Goal: Check status: Check status

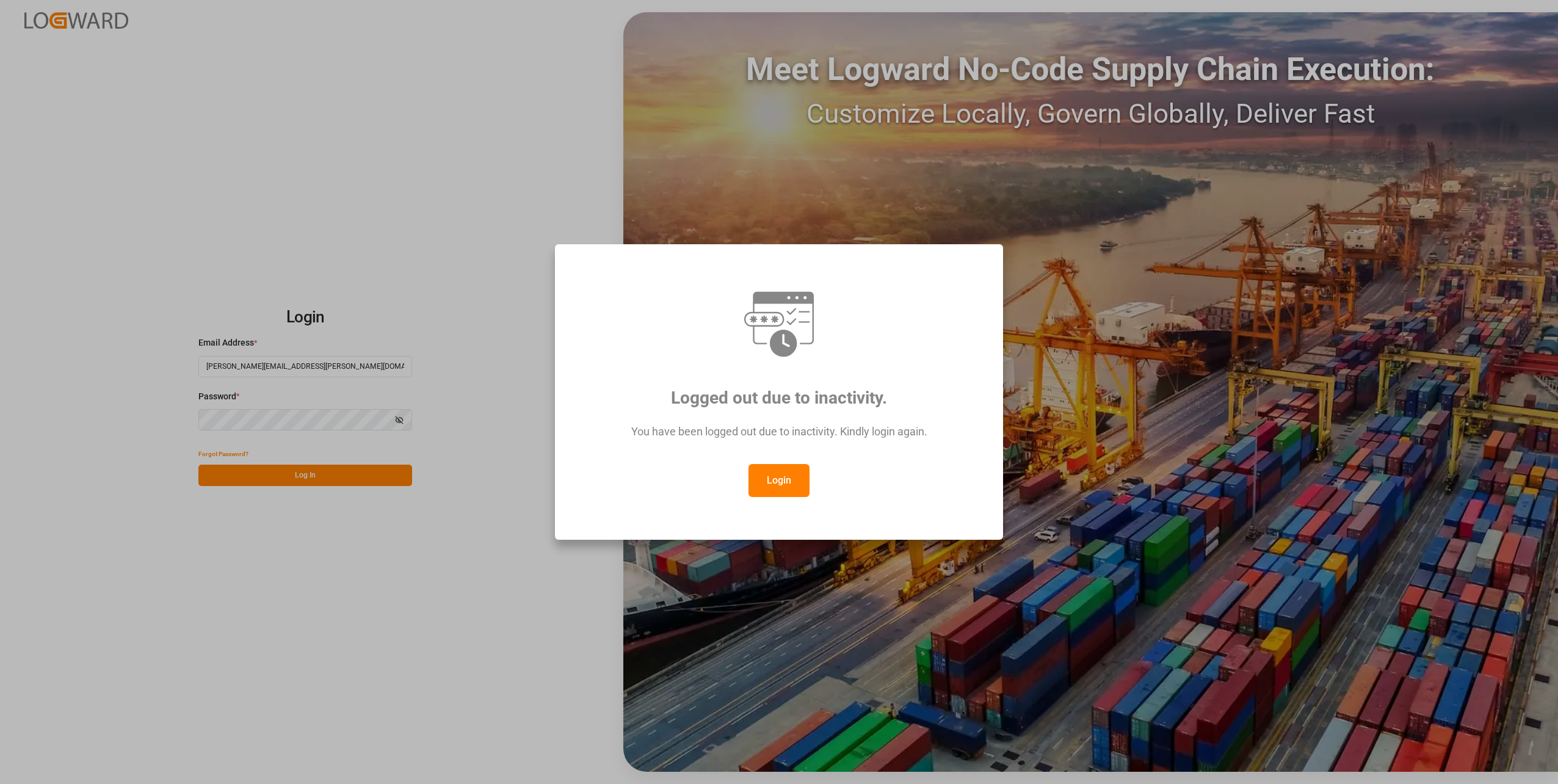
click at [783, 471] on button "Login" at bounding box center [779, 480] width 61 height 33
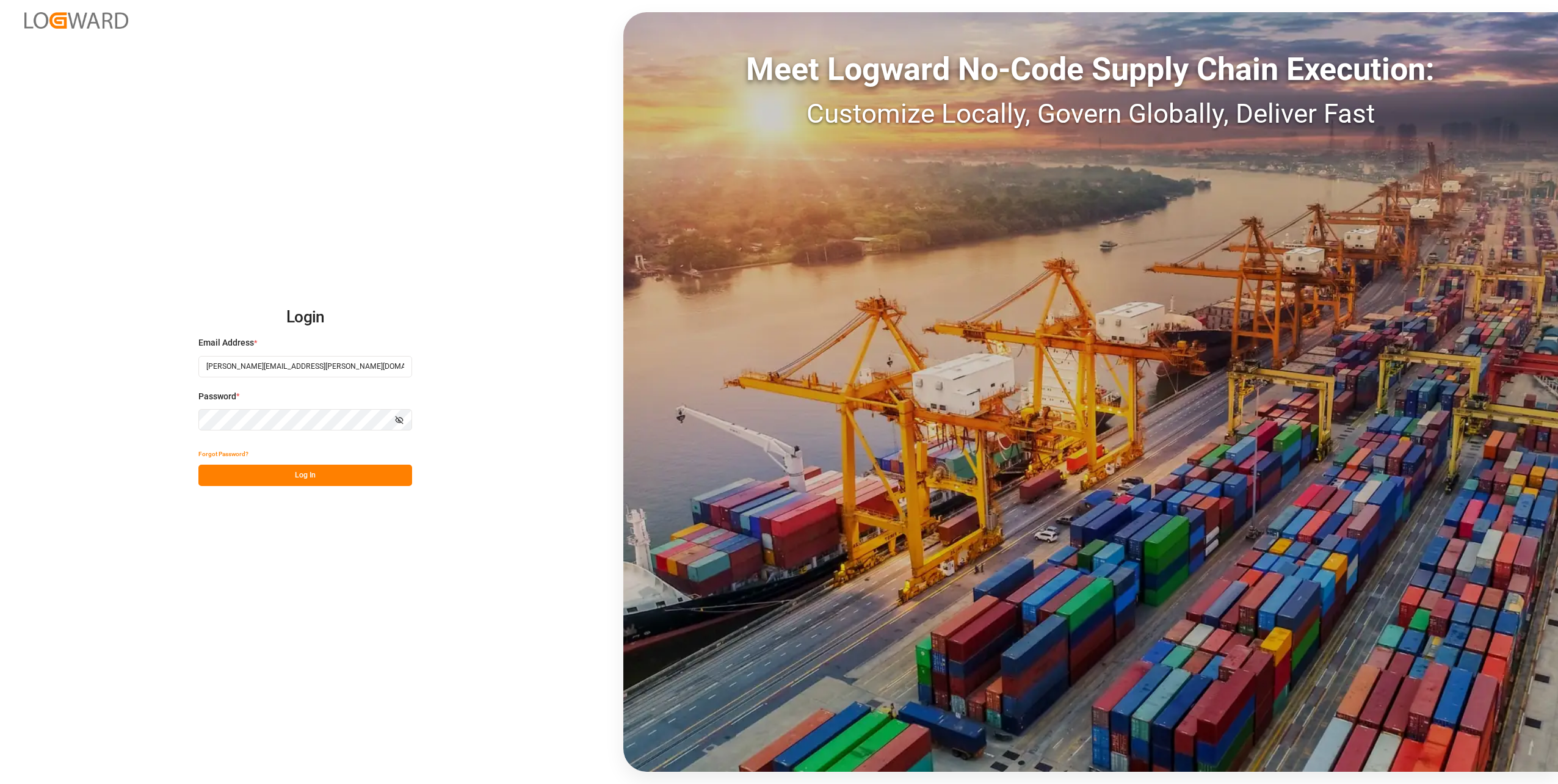
click at [321, 474] on button "Log In" at bounding box center [305, 475] width 213 height 21
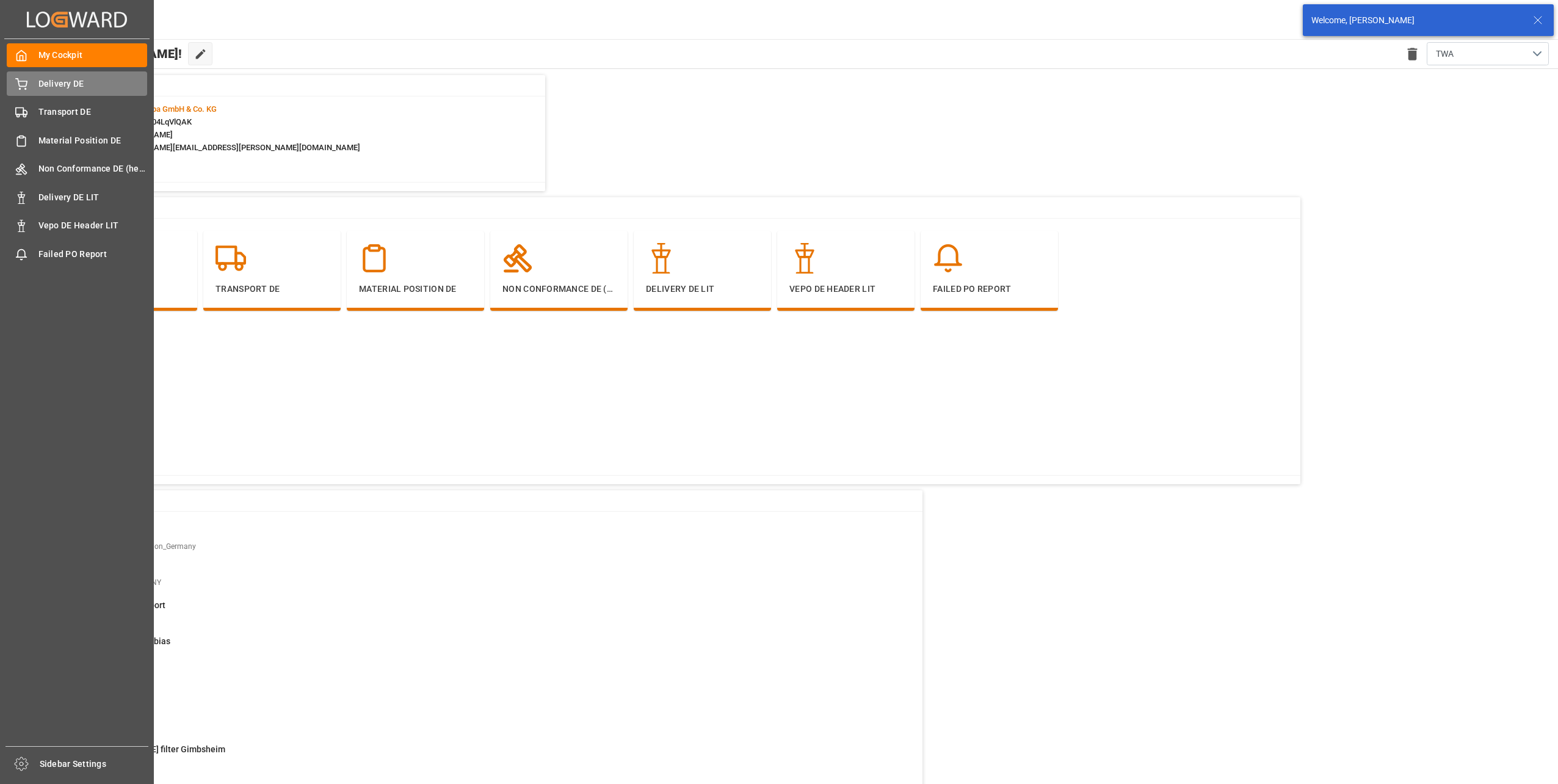
click at [50, 83] on span "Delivery DE" at bounding box center [94, 84] width 109 height 13
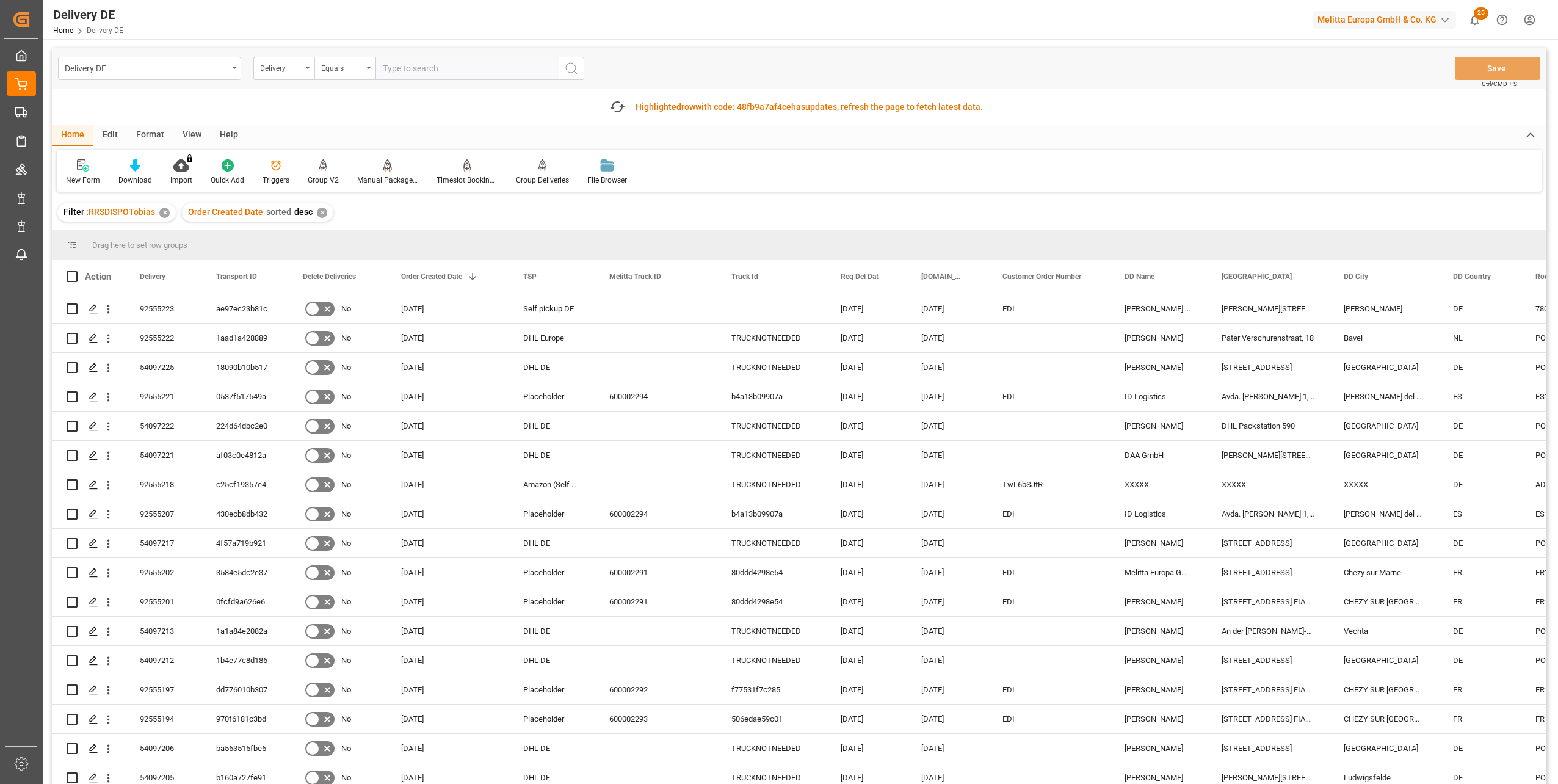
click at [444, 69] on input "text" at bounding box center [468, 68] width 184 height 23
paste input "92554165"
type input "92554165"
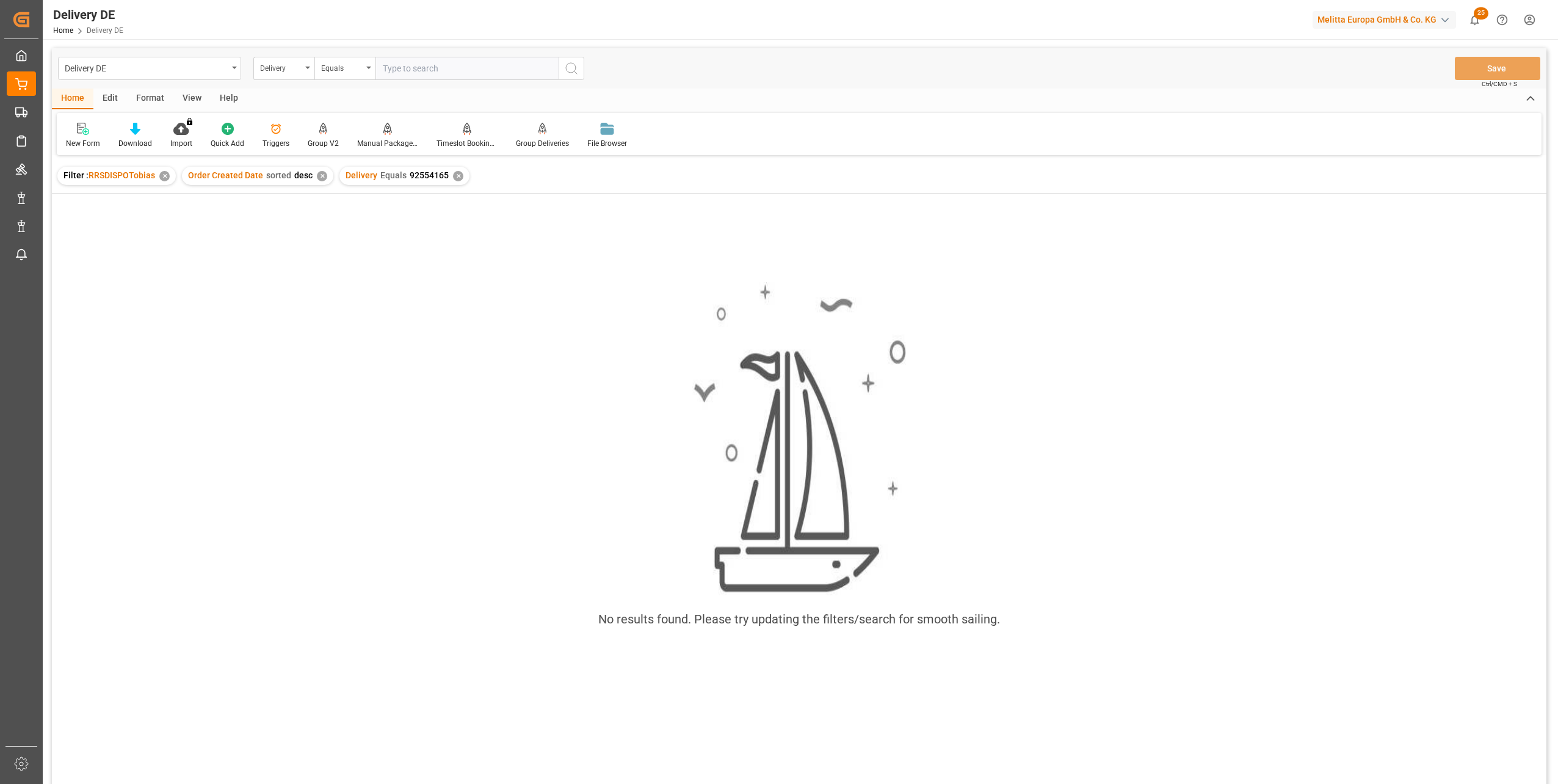
click at [455, 177] on div "✕" at bounding box center [459, 176] width 11 height 11
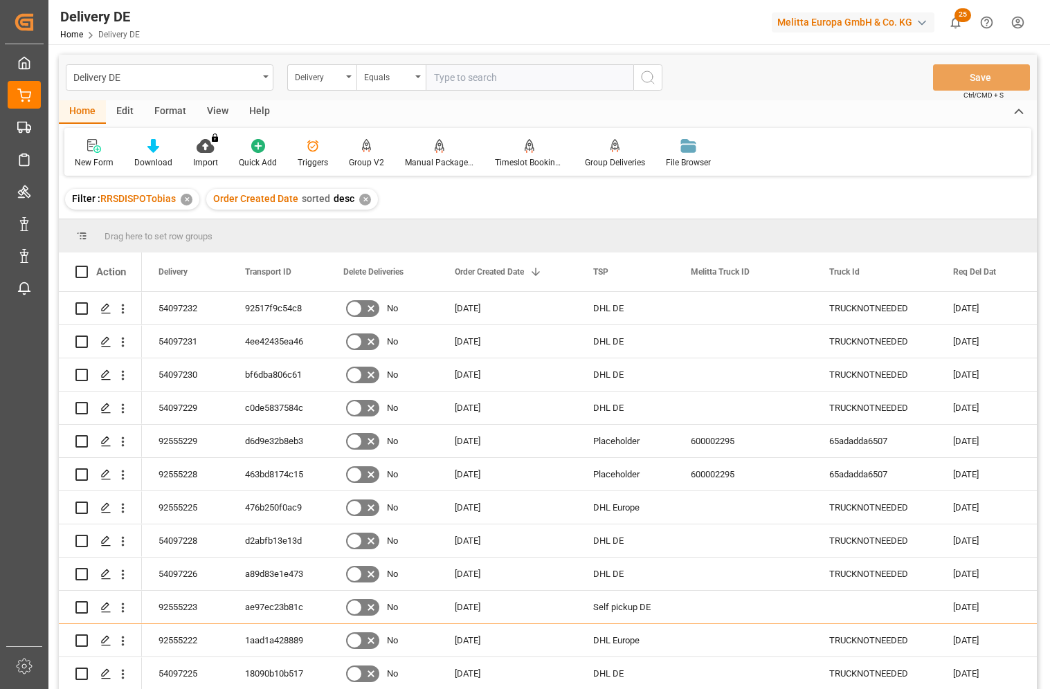
click at [465, 80] on input "text" at bounding box center [530, 77] width 208 height 26
type input "92553567"
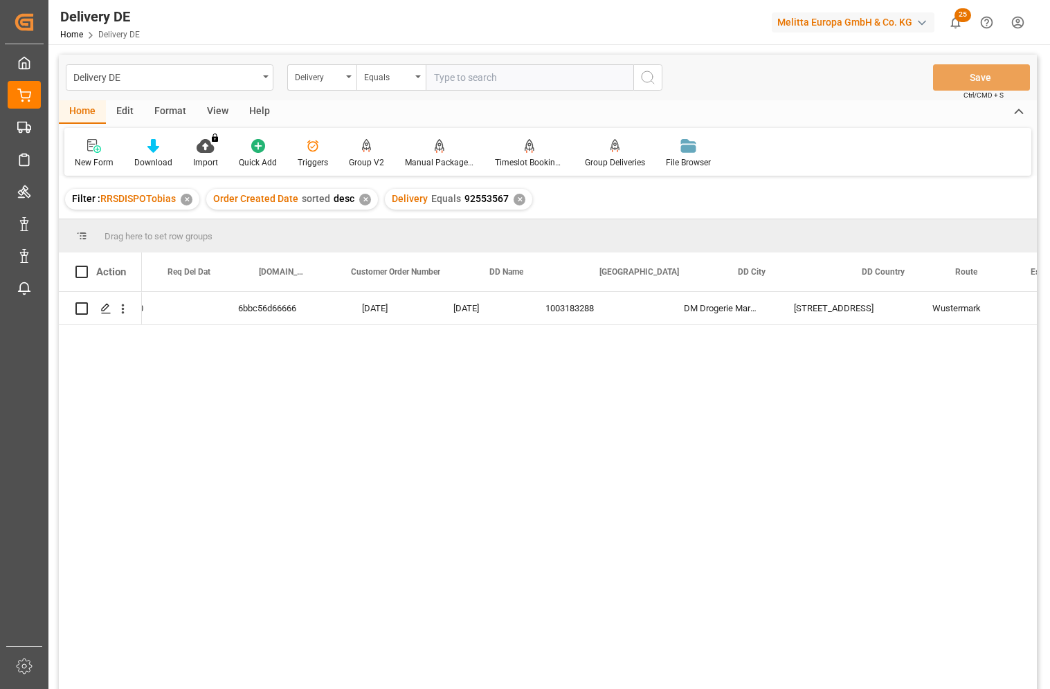
scroll to position [0, 554]
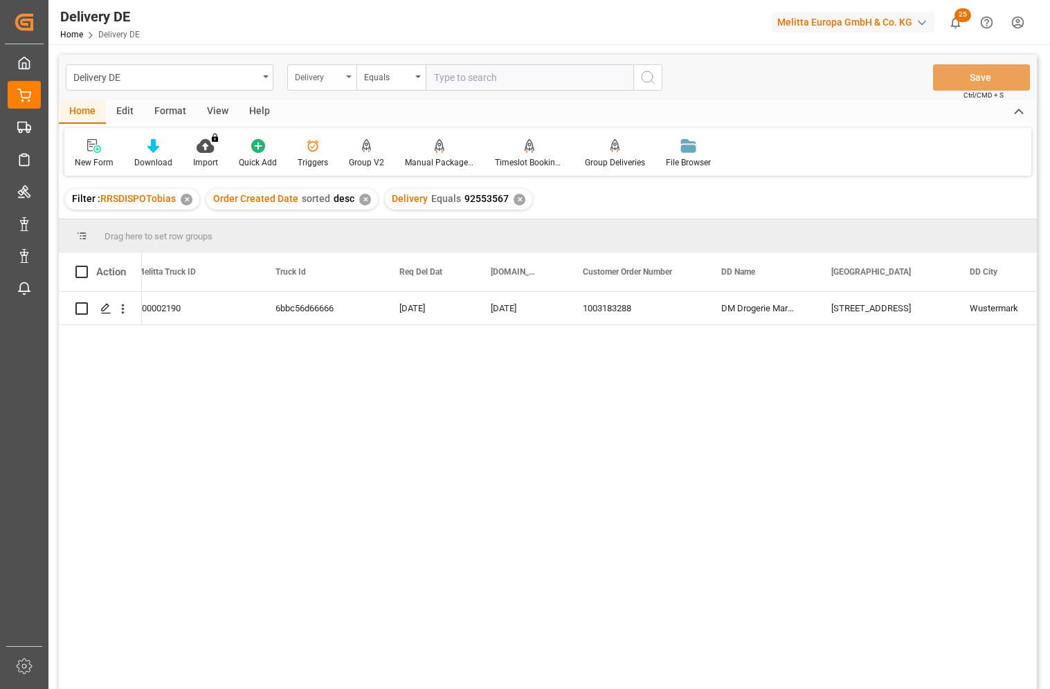
click at [331, 73] on div "Delivery" at bounding box center [318, 76] width 47 height 16
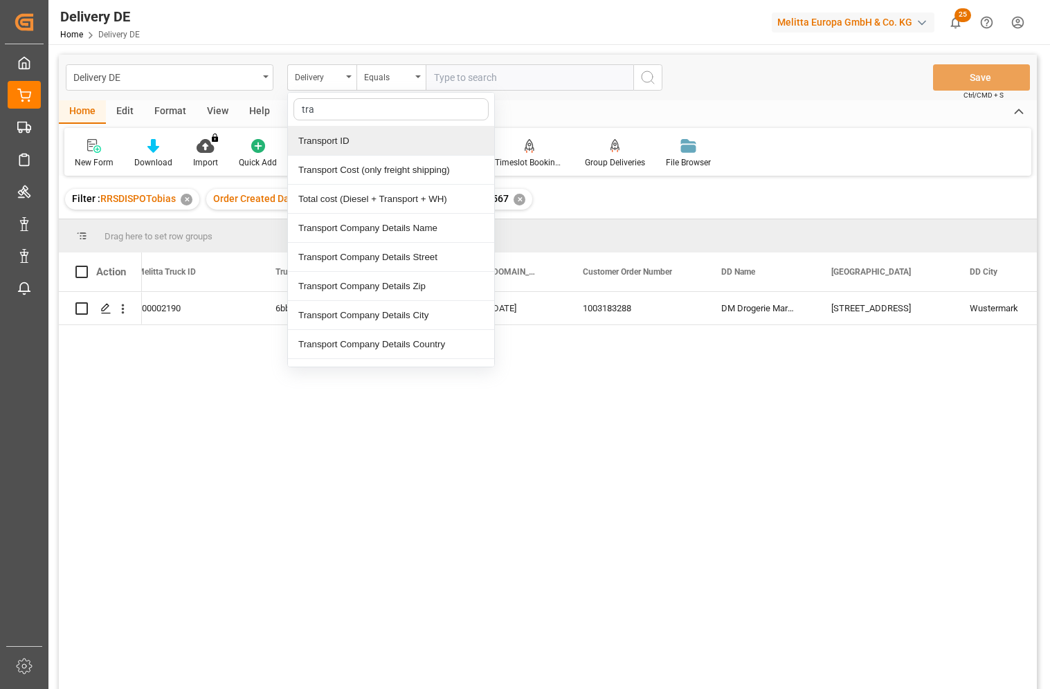
type input "tra"
click at [329, 114] on input "text" at bounding box center [390, 109] width 195 height 22
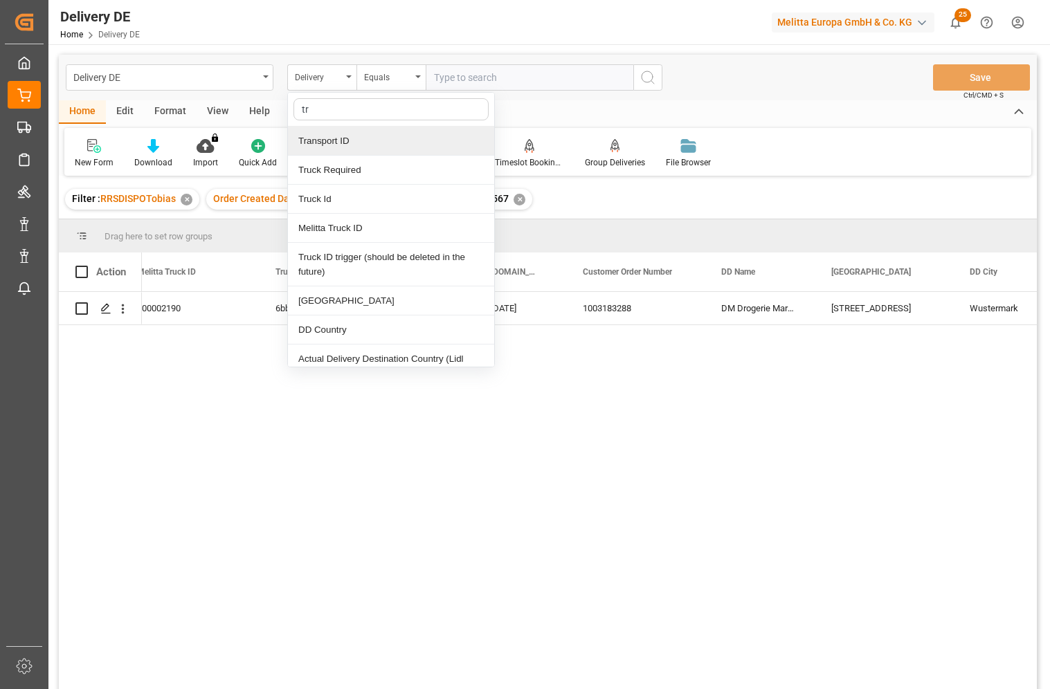
type input "tra"
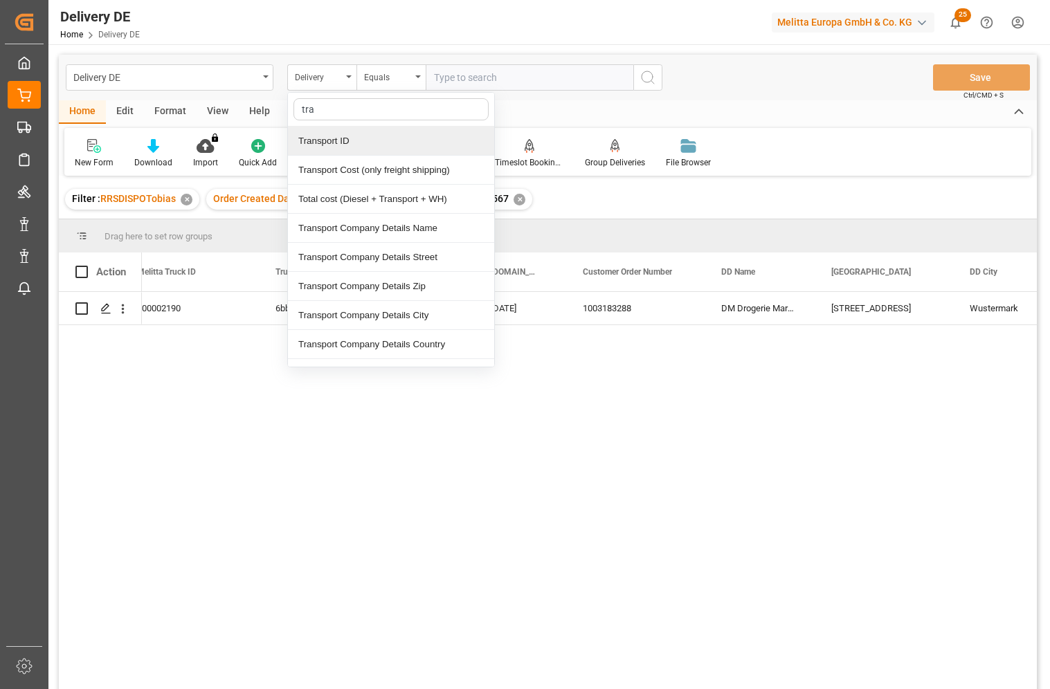
click at [336, 145] on div "Transport ID" at bounding box center [391, 141] width 206 height 29
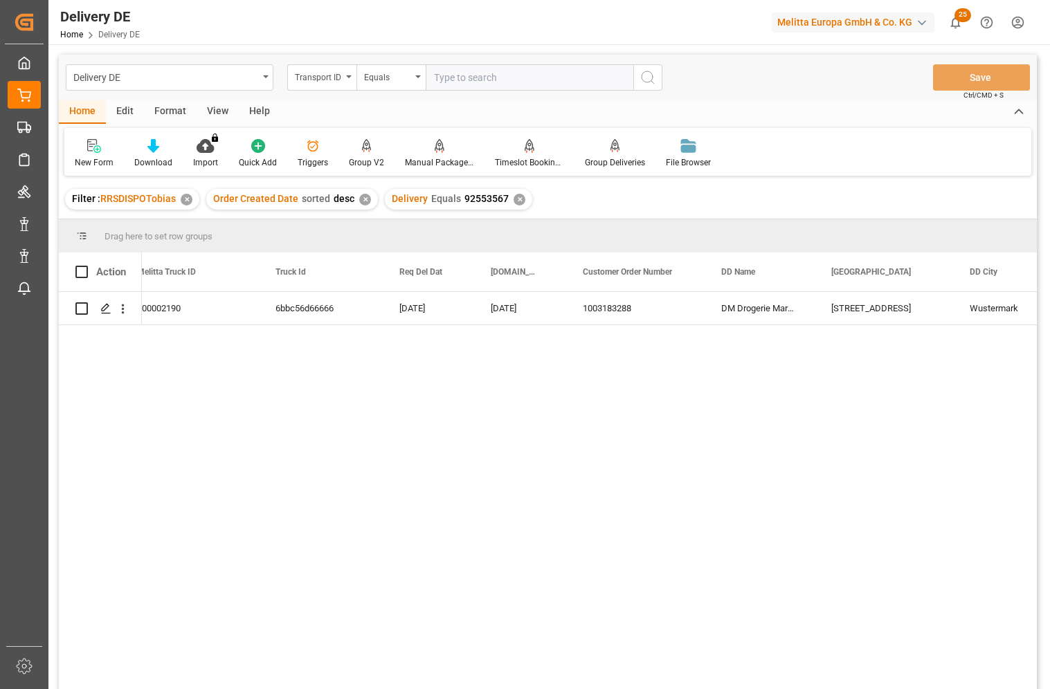
click at [462, 78] on input "text" at bounding box center [530, 77] width 208 height 26
paste input "6bbc56d66666"
type input "6bbc56d66666"
click at [651, 75] on icon "search button" at bounding box center [648, 77] width 17 height 17
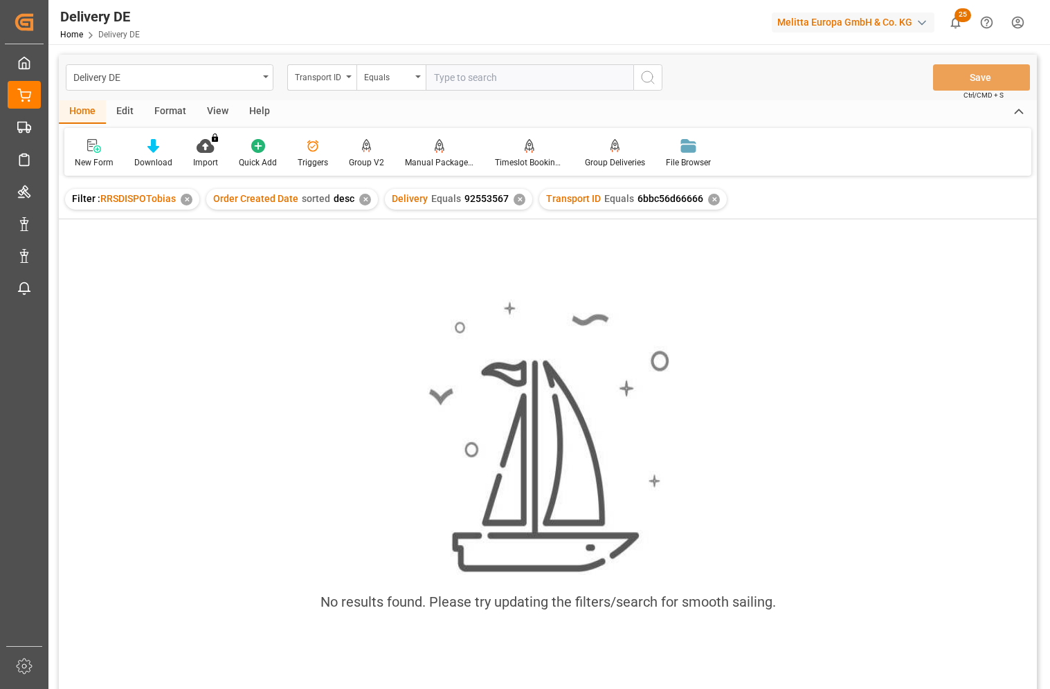
click at [516, 199] on div "✕" at bounding box center [520, 200] width 12 height 12
click at [496, 78] on input "text" at bounding box center [530, 77] width 208 height 26
paste input "6bbc56d66666"
type input "6bbc56d66666"
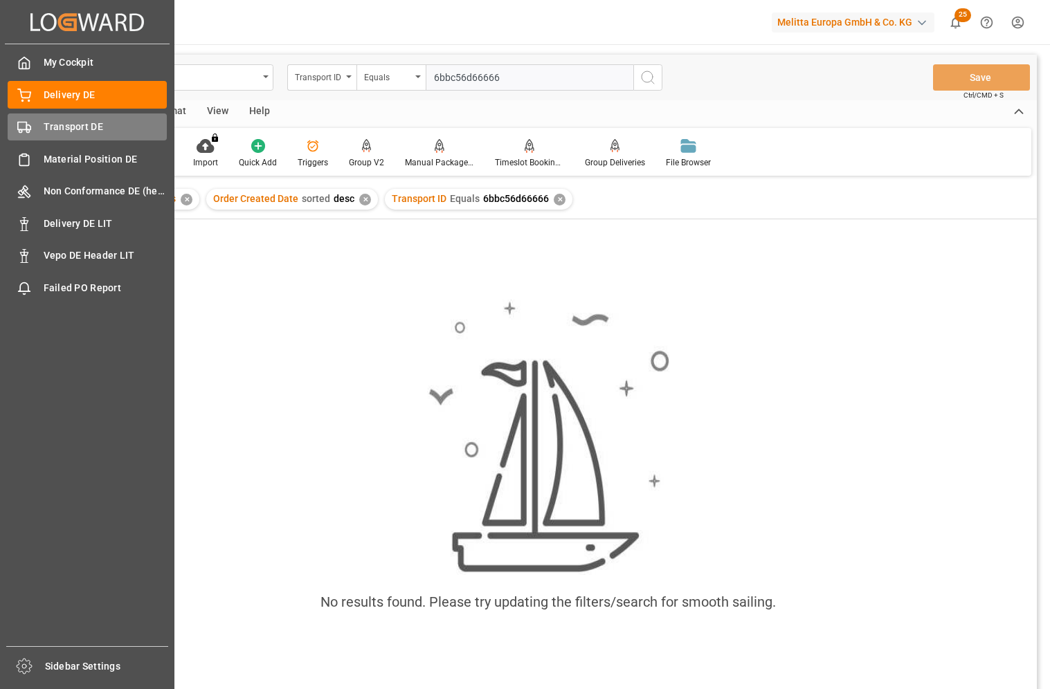
click at [51, 123] on span "Transport DE" at bounding box center [106, 127] width 124 height 15
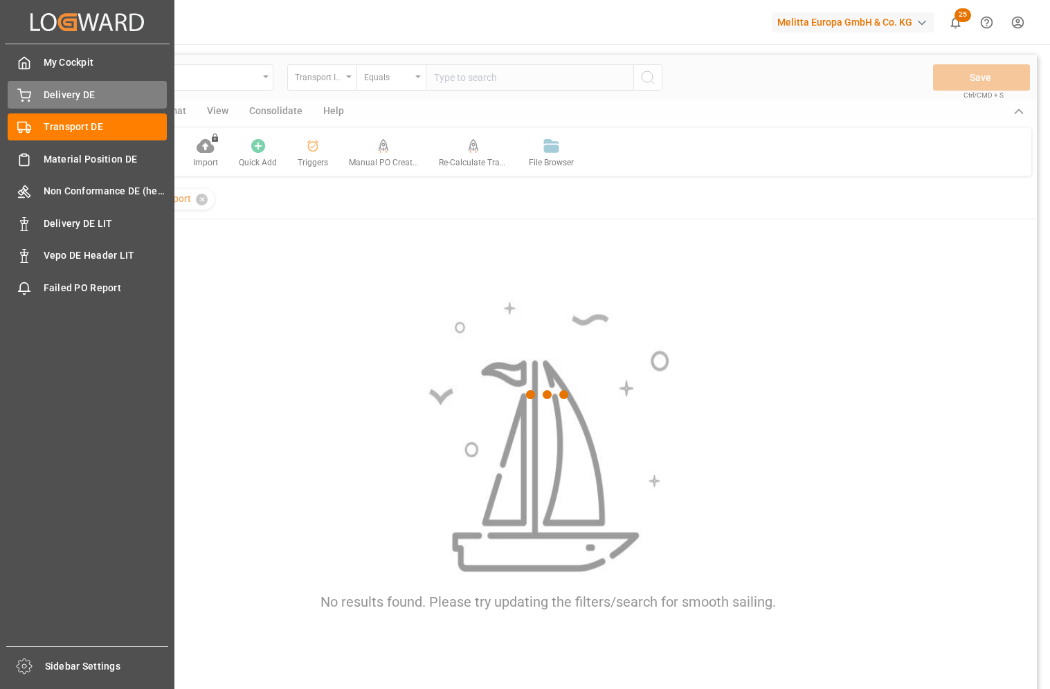
click at [68, 100] on span "Delivery DE" at bounding box center [106, 95] width 124 height 15
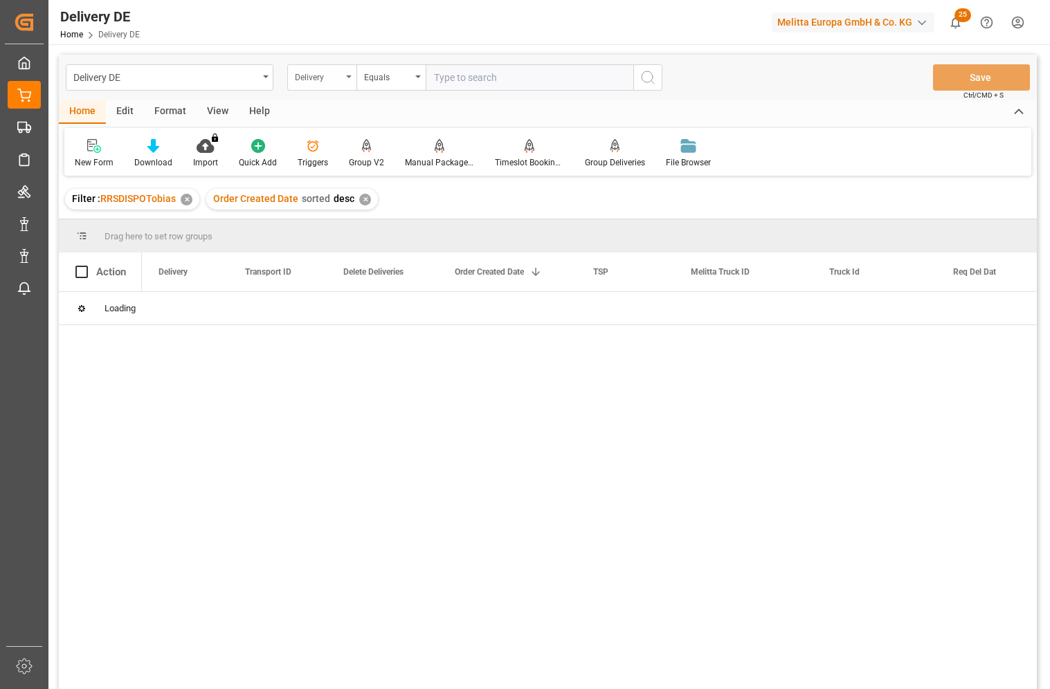
click at [337, 75] on div "Delivery" at bounding box center [318, 76] width 47 height 16
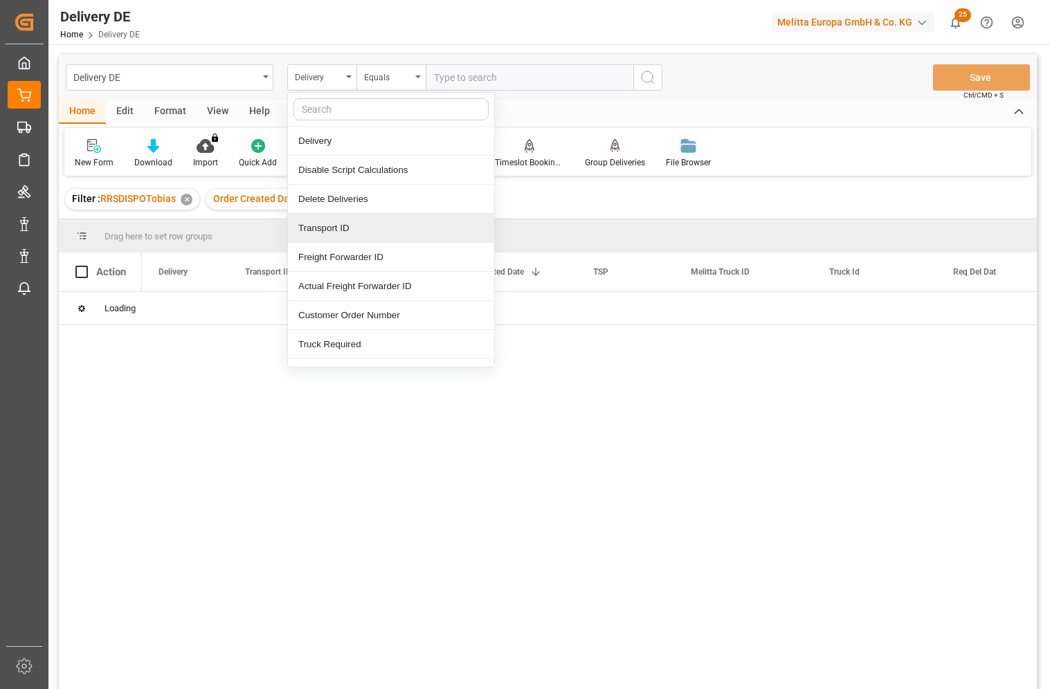
click at [346, 227] on div "Transport ID" at bounding box center [391, 228] width 206 height 29
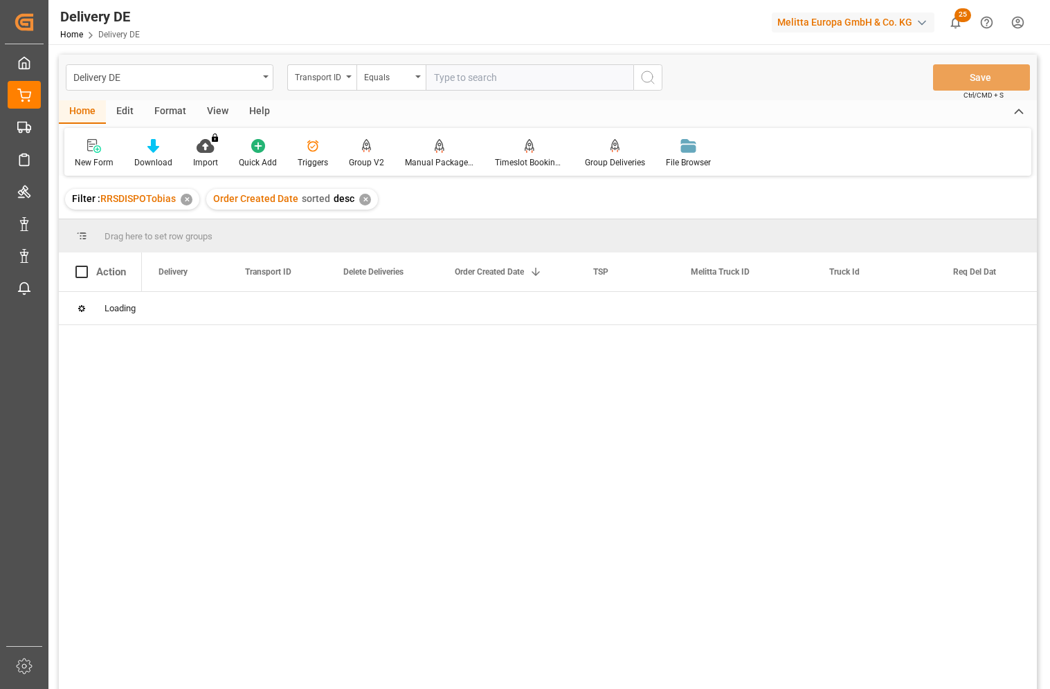
click at [443, 78] on input "text" at bounding box center [530, 77] width 208 height 26
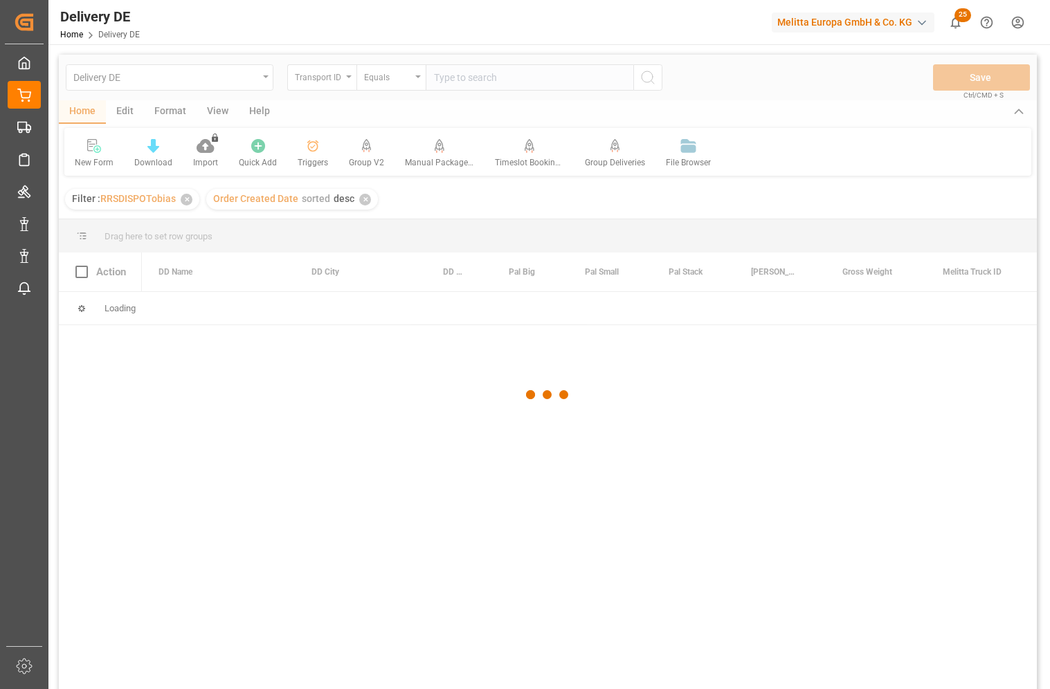
paste input "Truck Id 6bbc56d66666"
click at [464, 73] on div at bounding box center [548, 395] width 978 height 681
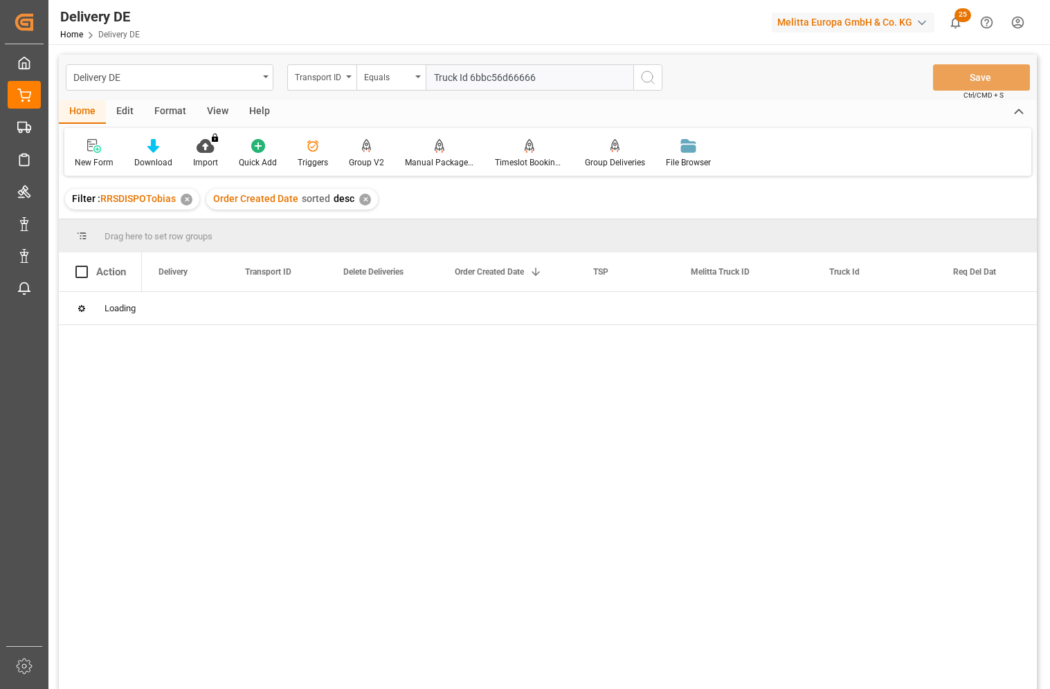
click at [474, 80] on input "Truck Id 6bbc56d66666" at bounding box center [530, 77] width 208 height 26
drag, startPoint x: 470, startPoint y: 79, endPoint x: 327, endPoint y: 65, distance: 143.3
click at [327, 65] on div "Transport ID Equals Truck Id 6bbc56d66666" at bounding box center [474, 77] width 375 height 26
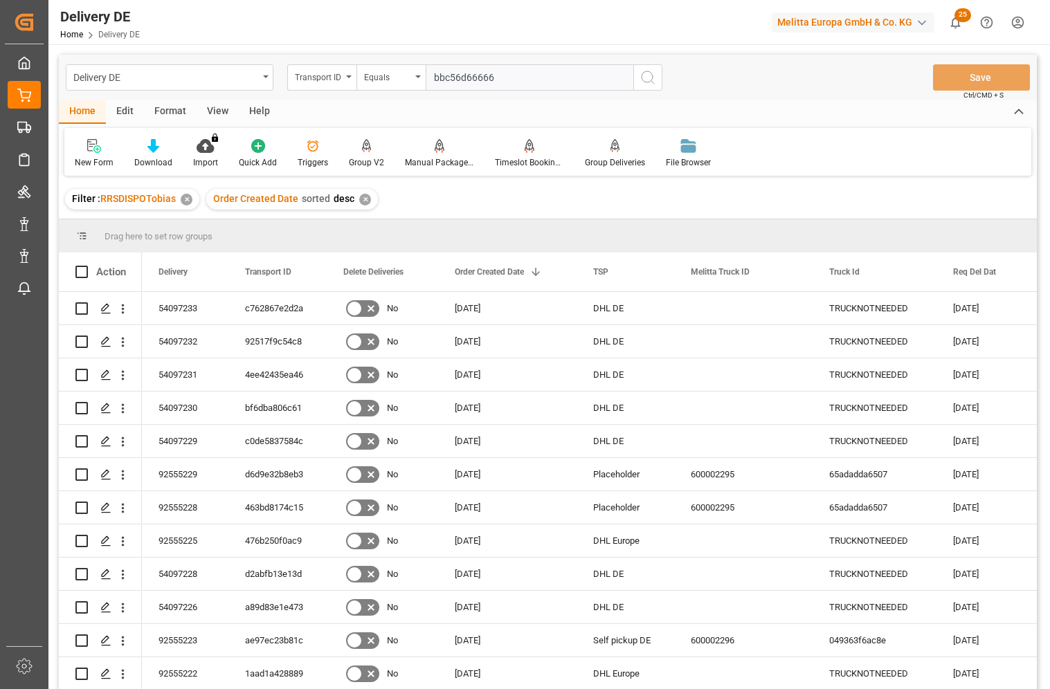
paste input "Truck Id 6bbc56d66666"
type input "Truck Id 6bbc56d66666bbc56d66666"
drag, startPoint x: 593, startPoint y: 75, endPoint x: 417, endPoint y: 76, distance: 176.5
click at [417, 76] on div "Transport ID Equals Truck Id 6bbc56d66666bbc56d66666" at bounding box center [474, 77] width 375 height 26
paste input "Truck Id 6bbc56d66666"
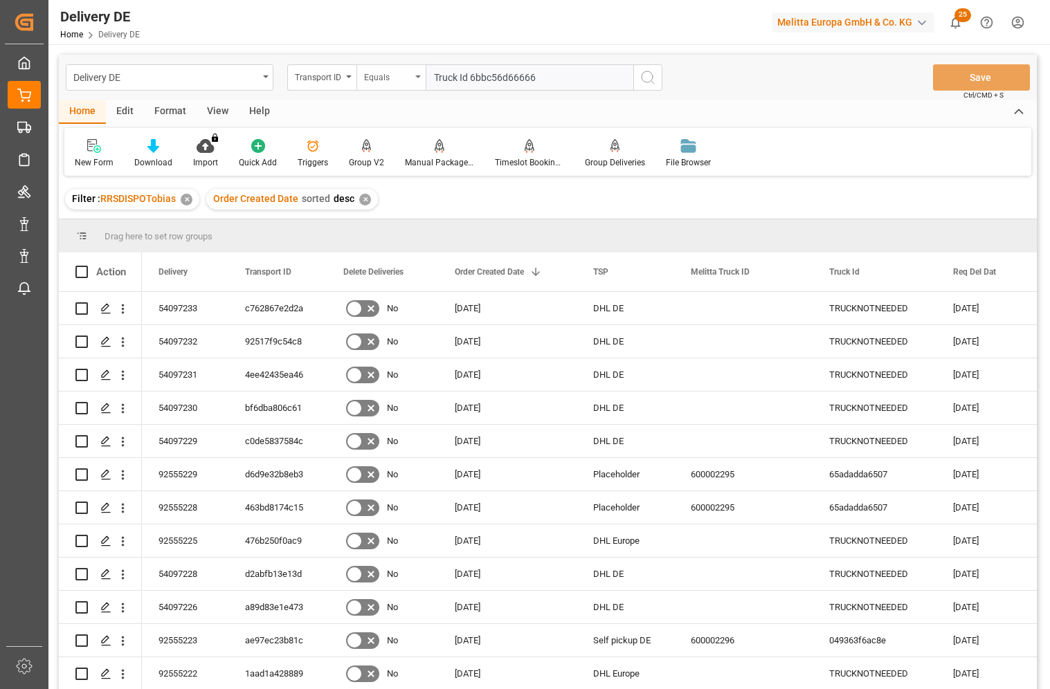
drag, startPoint x: 471, startPoint y: 78, endPoint x: 422, endPoint y: 73, distance: 48.7
click at [422, 73] on div "Transport ID Equals Truck Id 6bbc56d66666" at bounding box center [474, 77] width 375 height 26
type input "6bbc56d66666"
click at [649, 75] on icon "search button" at bounding box center [648, 77] width 17 height 17
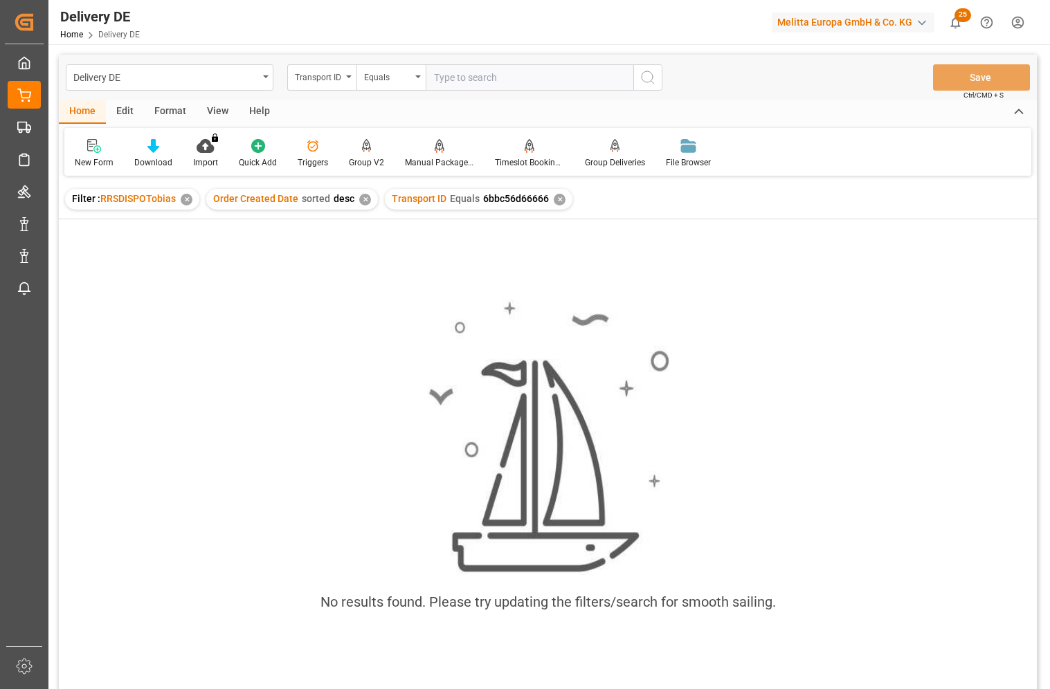
click at [438, 81] on input "text" at bounding box center [530, 77] width 208 height 26
paste input "b70315480c36"
type input "b70315480c36"
click at [655, 80] on icon "search button" at bounding box center [648, 77] width 17 height 17
click at [554, 200] on div "✕" at bounding box center [560, 200] width 12 height 12
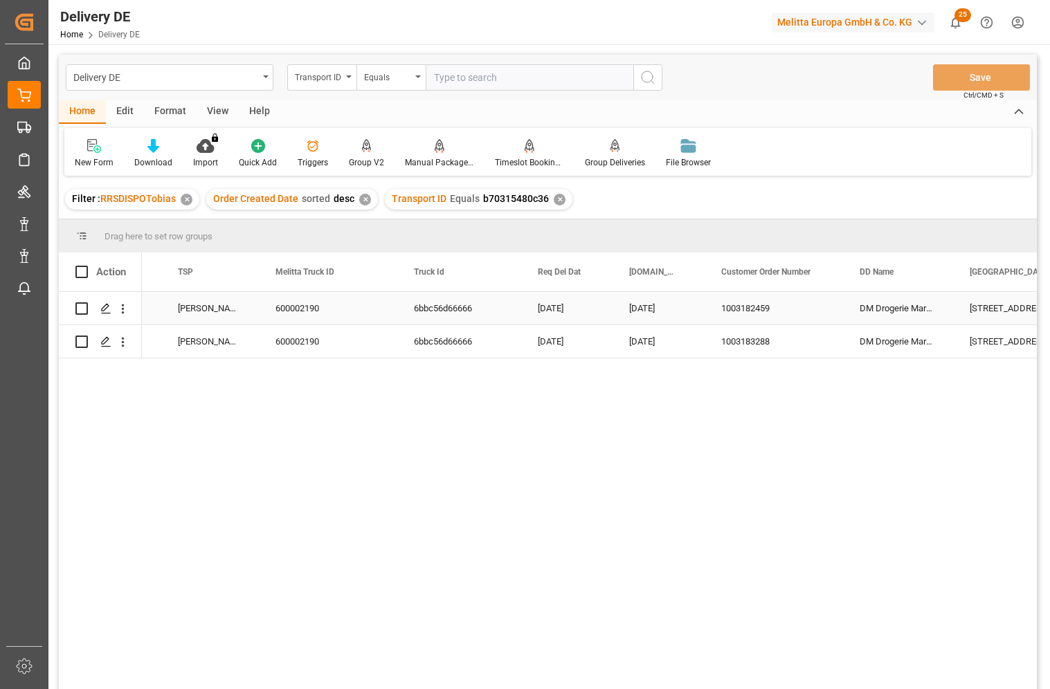
click at [756, 310] on div "1003182459" at bounding box center [774, 308] width 138 height 33
click at [757, 340] on div "1003183288" at bounding box center [774, 341] width 138 height 33
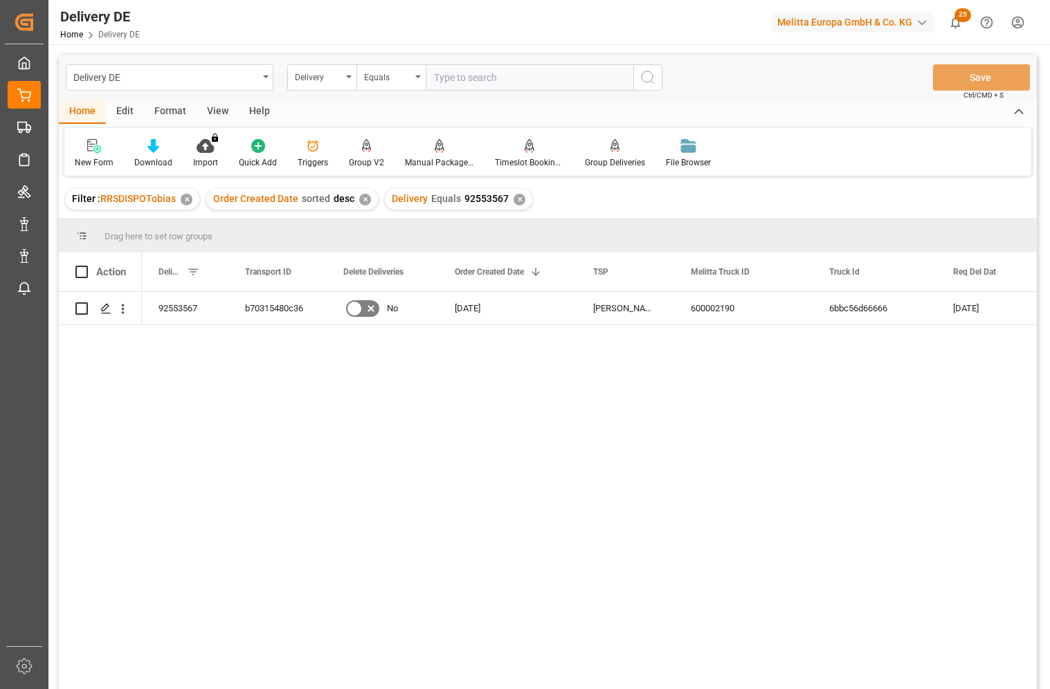
click at [493, 78] on input "text" at bounding box center [530, 77] width 208 height 26
type input "92553568"
click at [651, 75] on icon "search button" at bounding box center [648, 77] width 17 height 17
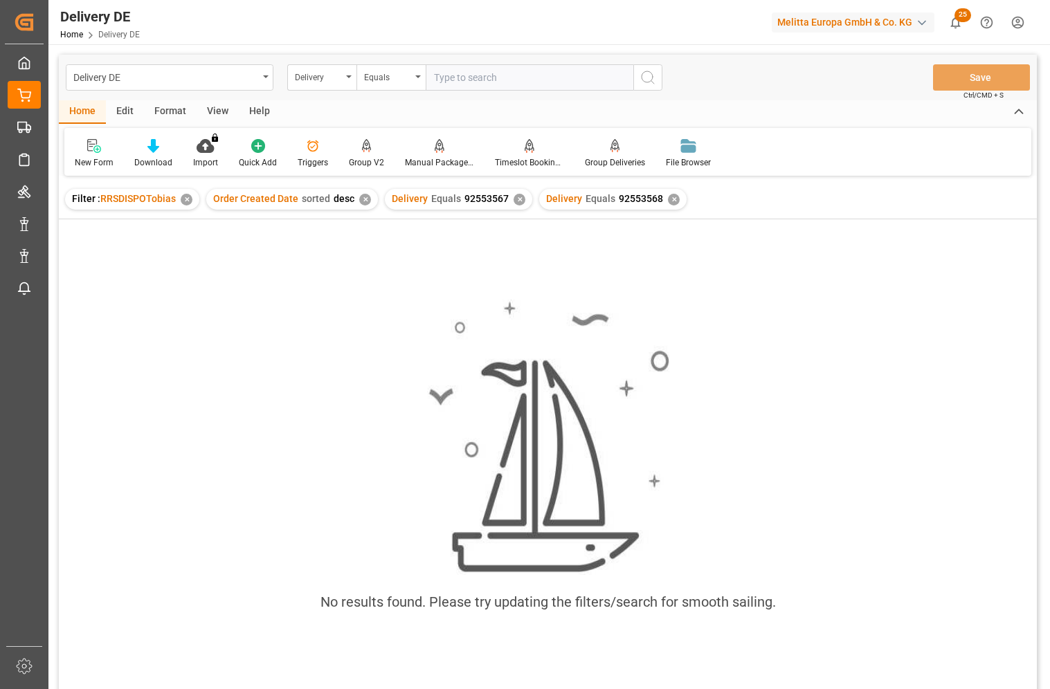
click at [516, 201] on div "✕" at bounding box center [520, 200] width 12 height 12
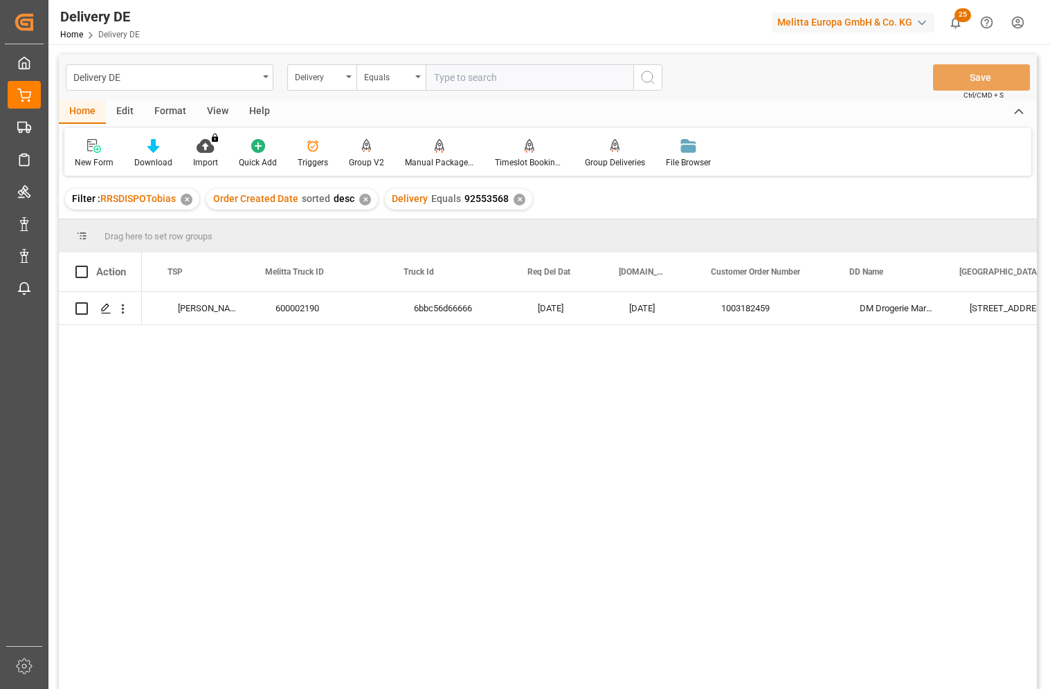
scroll to position [0, 692]
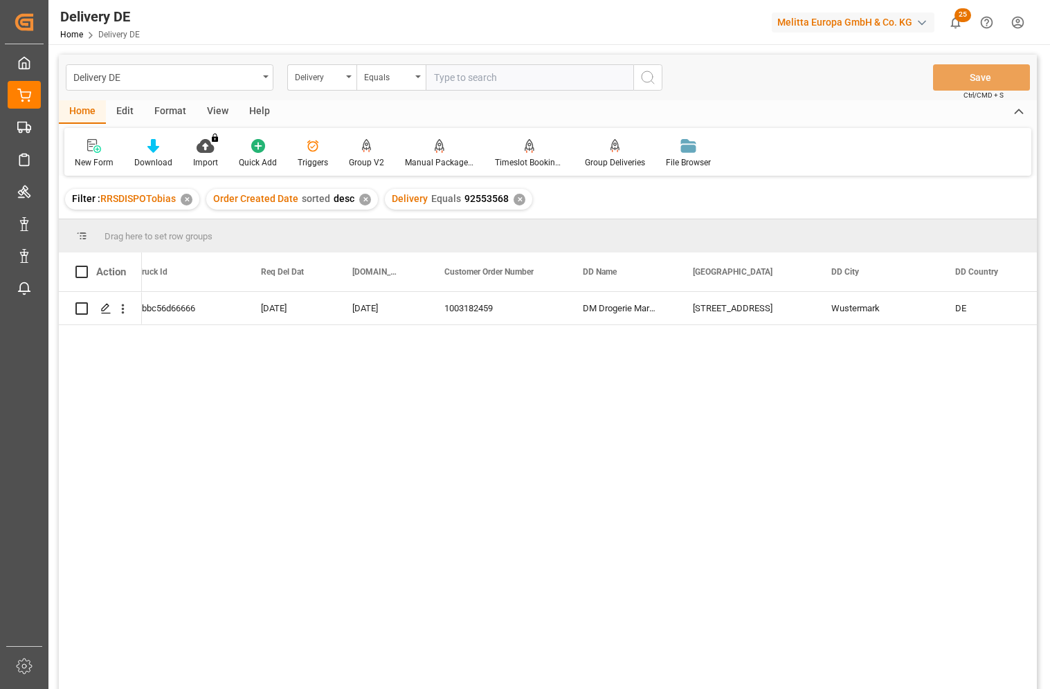
click at [531, 392] on div "600002190 6bbc56d66666 05.09.2025 03.09.2025 1003182459 DM Drogerie Markt GmbH …" at bounding box center [589, 495] width 895 height 406
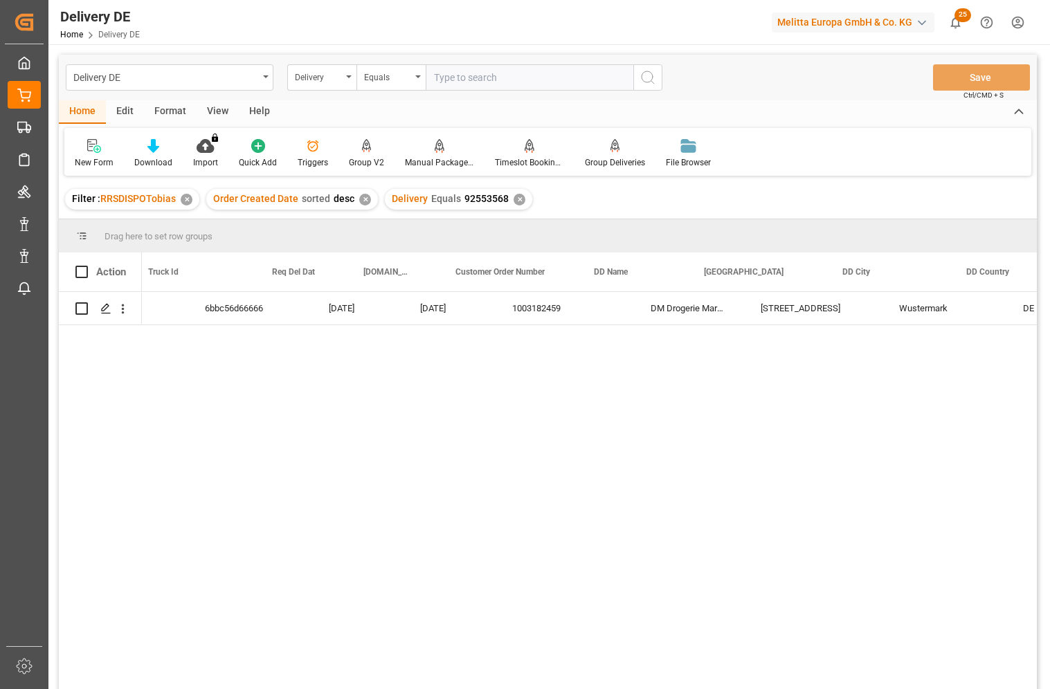
scroll to position [0, 554]
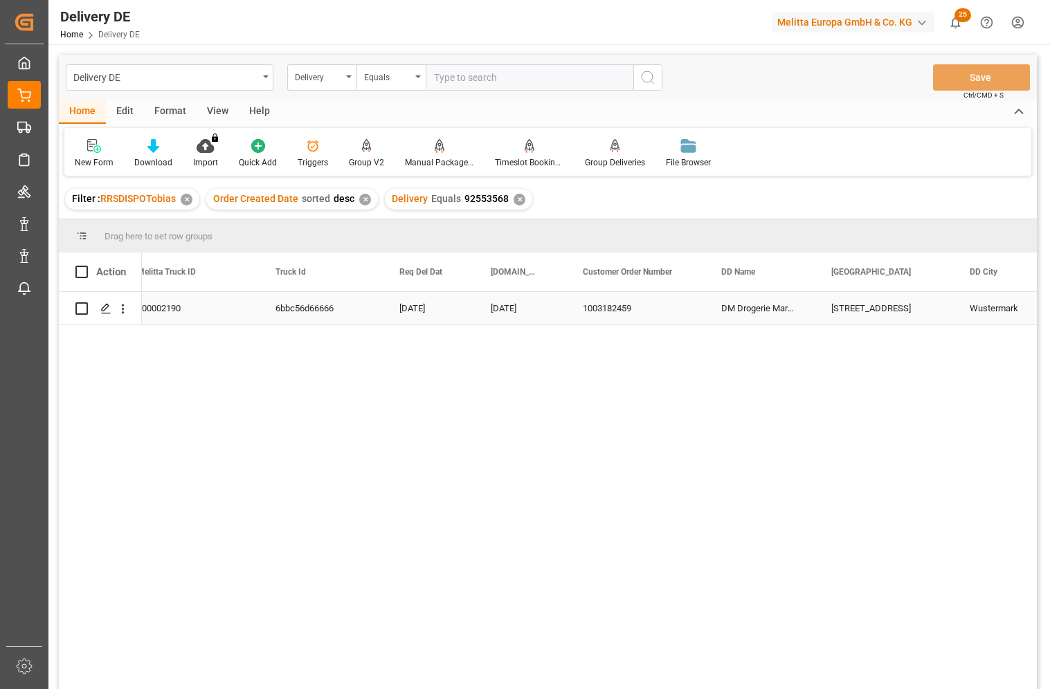
click at [312, 305] on div "6bbc56d66666" at bounding box center [321, 308] width 124 height 33
click at [306, 309] on div "6bbc56d66666" at bounding box center [321, 308] width 124 height 33
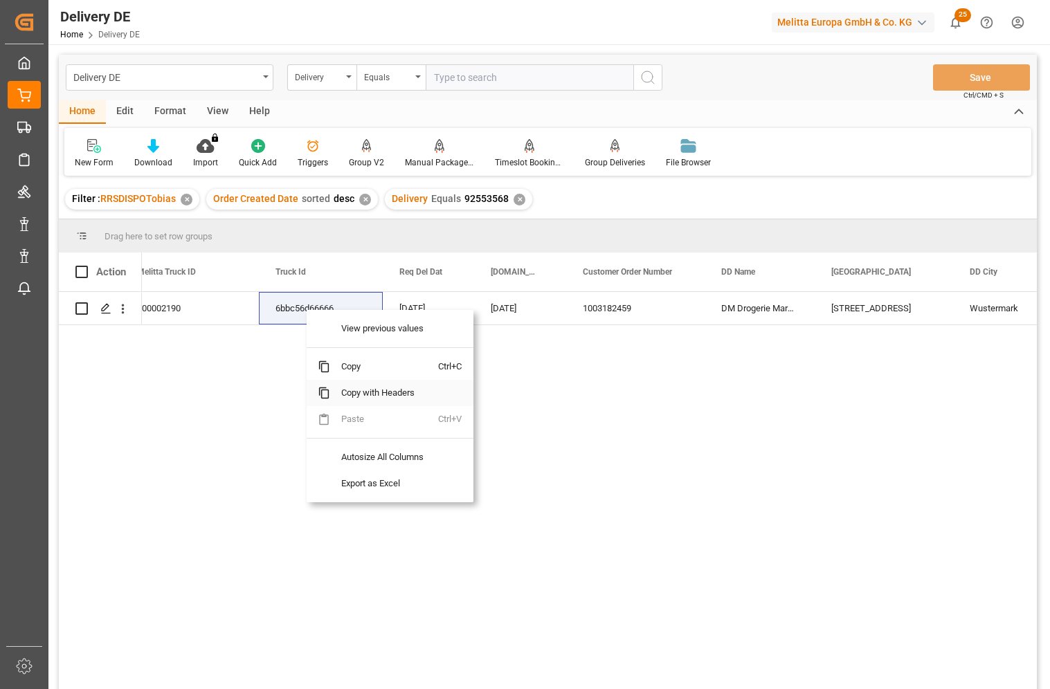
click at [390, 395] on span "Copy with Headers" at bounding box center [384, 393] width 108 height 26
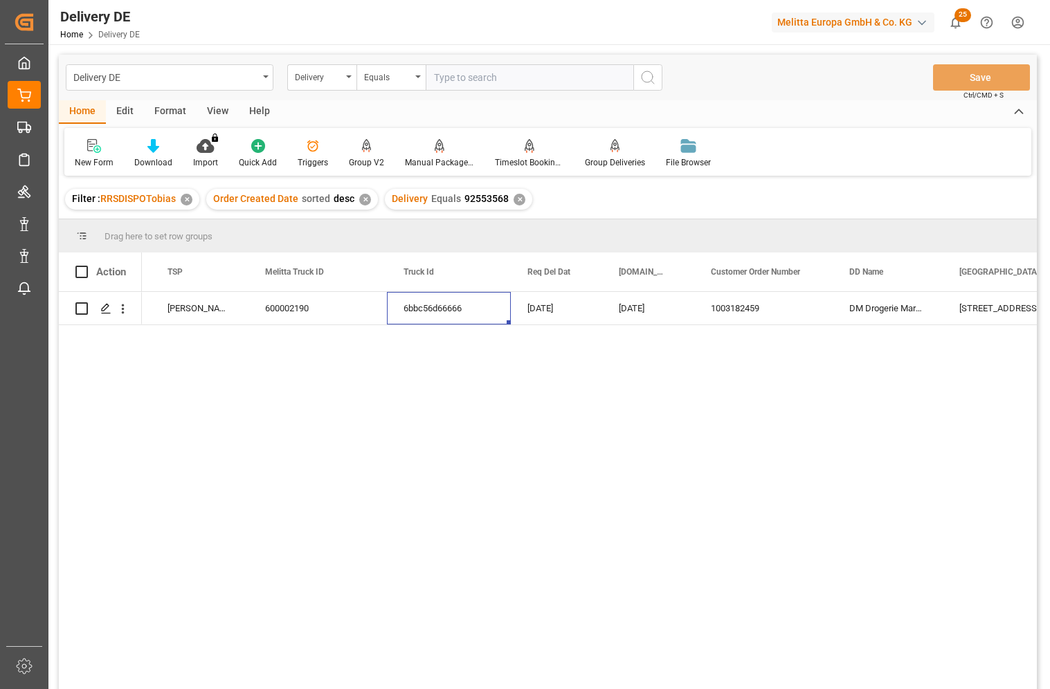
scroll to position [0, 415]
click at [307, 311] on div "600002190" at bounding box center [328, 308] width 138 height 33
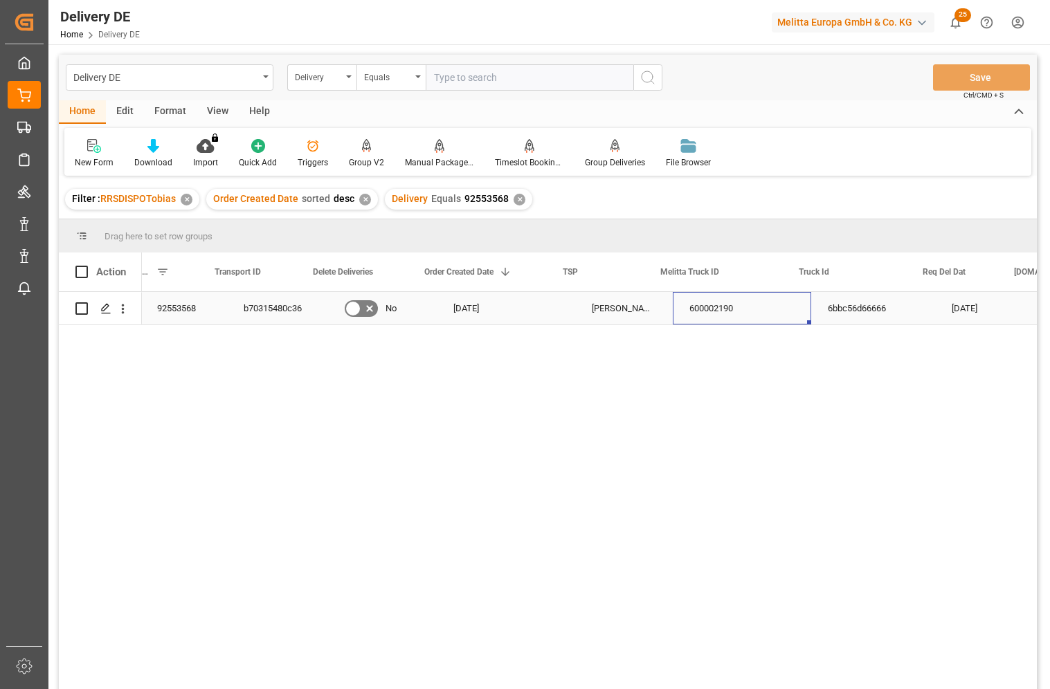
scroll to position [0, 0]
click at [291, 309] on div "b70315480c36" at bounding box center [277, 308] width 98 height 33
